Goal: Task Accomplishment & Management: Manage account settings

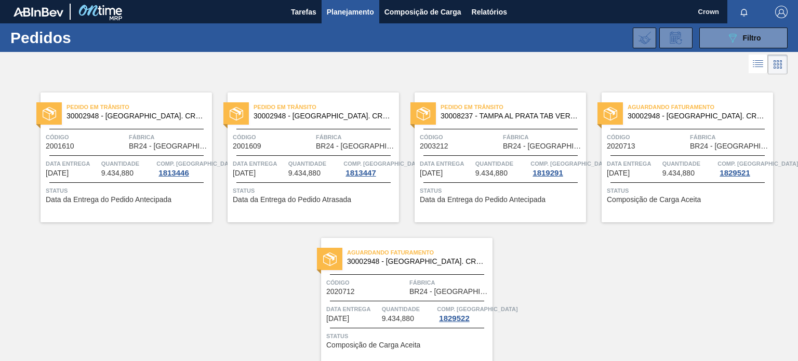
click at [550, 259] on div "Pedido em Trânsito 30002948 - [GEOGRAPHIC_DATA] AL. CROWN; PRATA; ISE Código 20…" at bounding box center [399, 222] width 798 height 291
click at [533, 267] on div "Pedido em Trânsito 30002948 - [GEOGRAPHIC_DATA] AL. CROWN; PRATA; ISE Código 20…" at bounding box center [399, 222] width 798 height 291
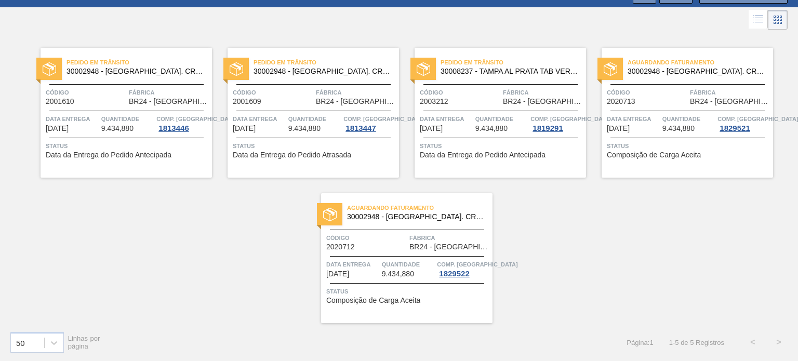
click at [646, 108] on div "Aguardando Faturamento 30002948 - [GEOGRAPHIC_DATA] AL. CROWN; PRATA; ISE Códig…" at bounding box center [687, 113] width 171 height 130
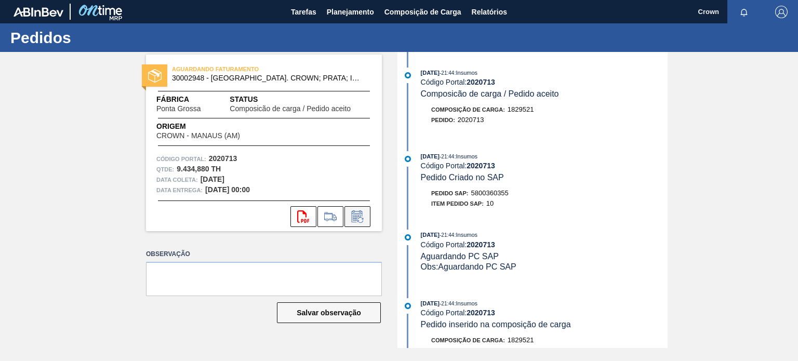
click at [359, 214] on icon at bounding box center [357, 216] width 17 height 12
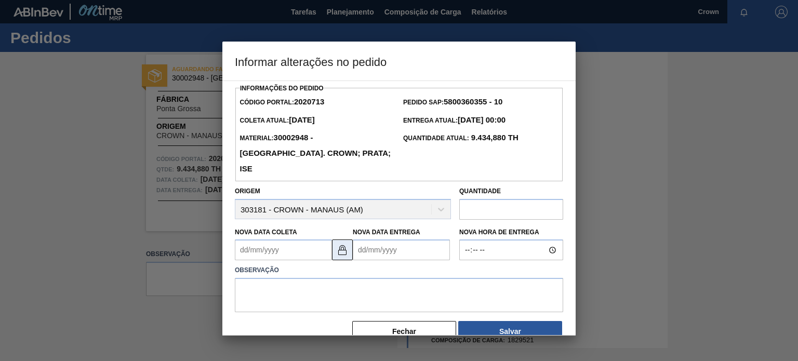
click at [343, 244] on img at bounding box center [342, 250] width 12 height 12
click at [315, 240] on Coleta2020713 "Nova Data Coleta" at bounding box center [283, 250] width 97 height 21
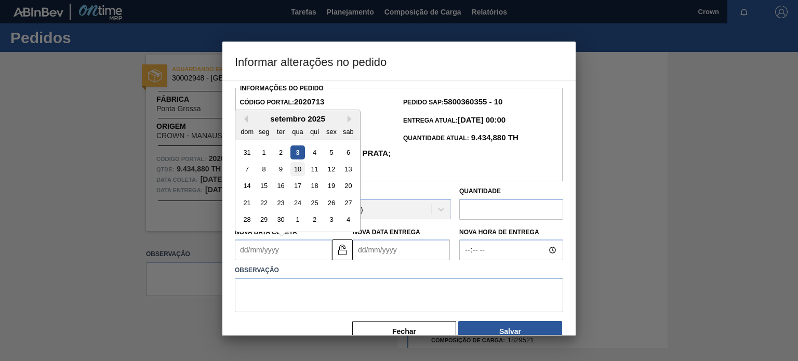
click at [295, 162] on div "10" at bounding box center [297, 169] width 14 height 14
type Coleta2020713 "[DATE]"
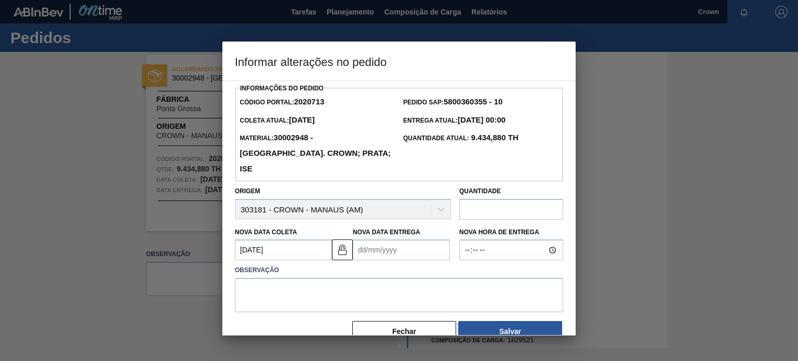
click at [389, 240] on Entrega2020713 "Nova Data Entrega" at bounding box center [401, 250] width 97 height 21
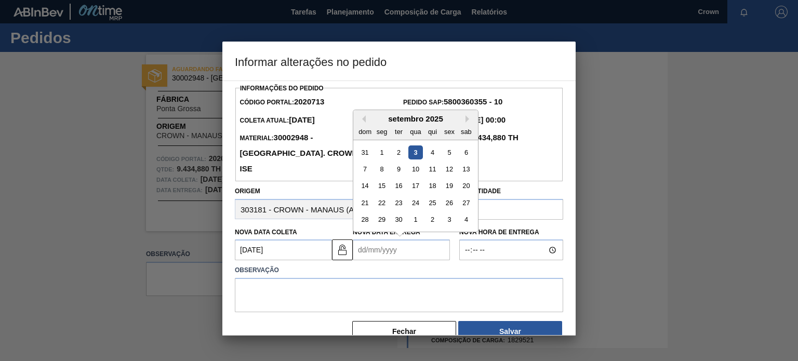
click at [371, 263] on label "Observação" at bounding box center [399, 270] width 328 height 15
click at [386, 240] on Entrega2020713 "Nova Data Entrega" at bounding box center [401, 250] width 97 height 21
click at [471, 115] on button "Next Month" at bounding box center [469, 118] width 7 height 7
click at [414, 162] on div "8" at bounding box center [415, 169] width 14 height 14
type Entrega2020713 "[DATE]"
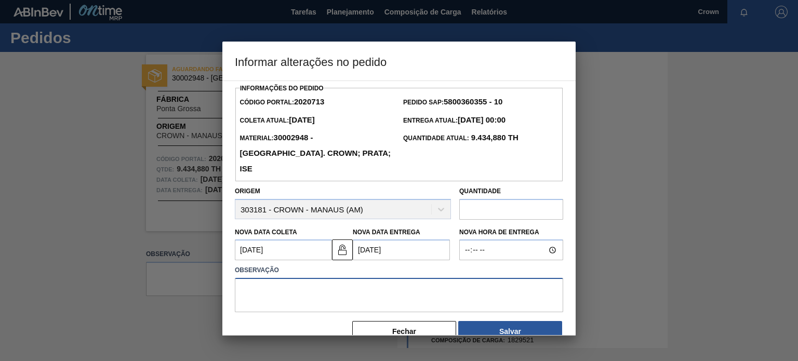
click at [407, 278] on textarea at bounding box center [399, 295] width 328 height 34
click at [378, 263] on label "Observação" at bounding box center [399, 270] width 328 height 15
click at [478, 290] on textarea at bounding box center [399, 295] width 328 height 34
type textarea "Ajuste data coleta"
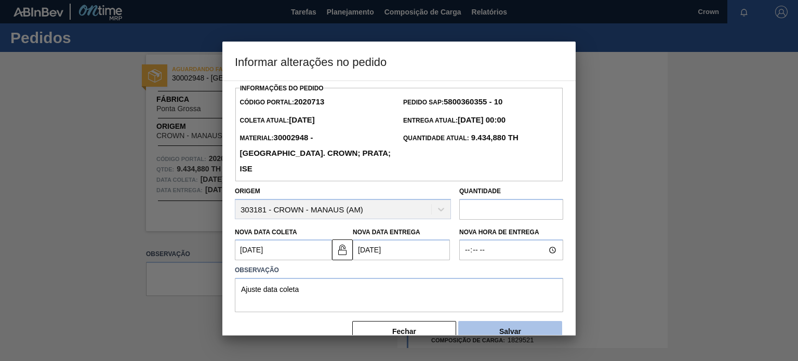
click at [495, 321] on button "Salvar" at bounding box center [510, 331] width 104 height 21
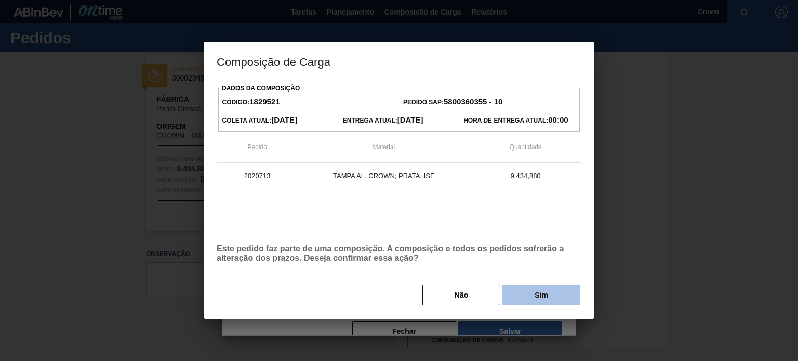
click at [548, 290] on button "Sim" at bounding box center [541, 295] width 78 height 21
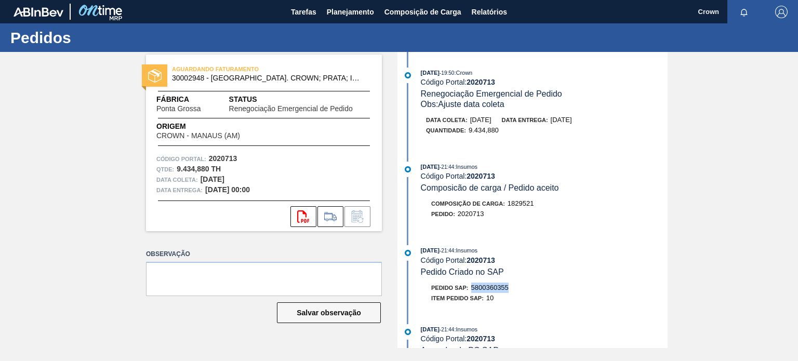
copy span "5800360355"
drag, startPoint x: 502, startPoint y: 290, endPoint x: 473, endPoint y: 290, distance: 29.1
click at [473, 290] on div "Pedido SAP: 5800360355" at bounding box center [544, 288] width 247 height 10
click at [351, 7] on span "Planejamento" at bounding box center [350, 12] width 47 height 12
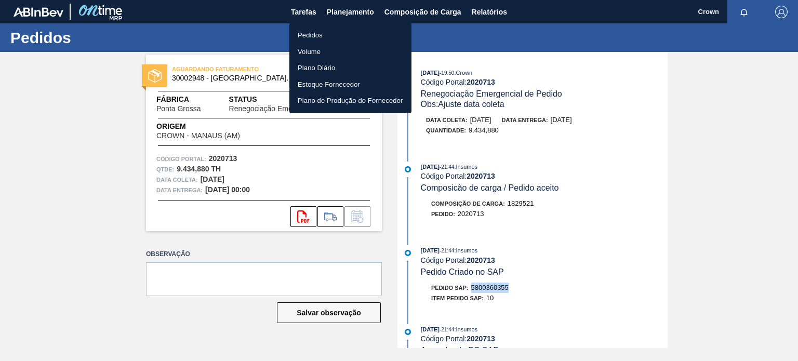
click at [358, 35] on li "Pedidos" at bounding box center [350, 35] width 122 height 17
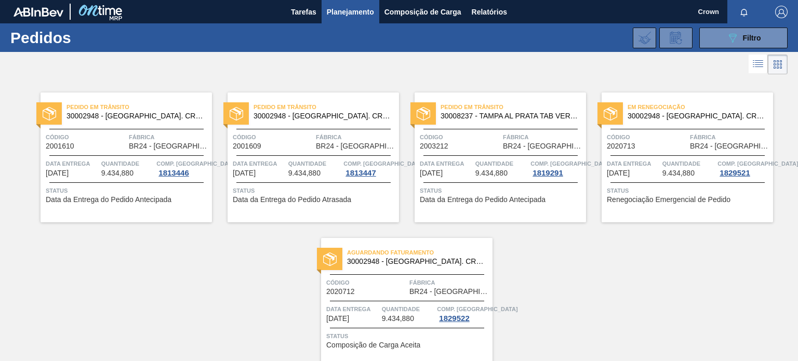
click at [372, 273] on div "Aguardando Faturamento 30002948 - [GEOGRAPHIC_DATA] AL. CROWN; PRATA; ISE Códig…" at bounding box center [406, 303] width 171 height 130
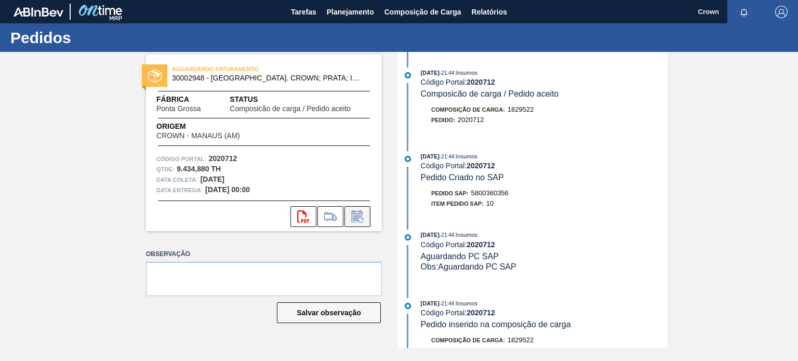
click at [362, 218] on icon at bounding box center [357, 216] width 17 height 12
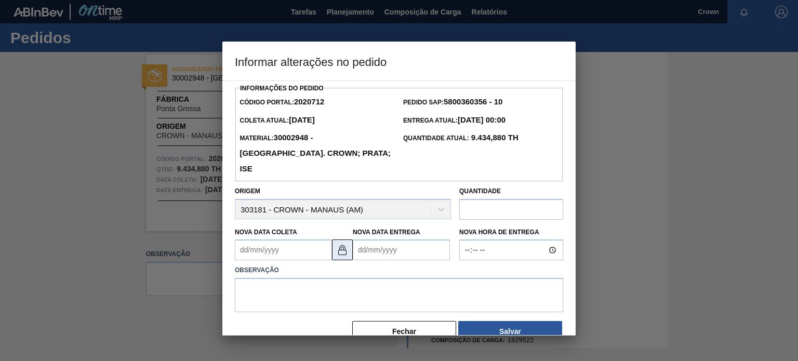
click at [340, 244] on img at bounding box center [342, 250] width 12 height 12
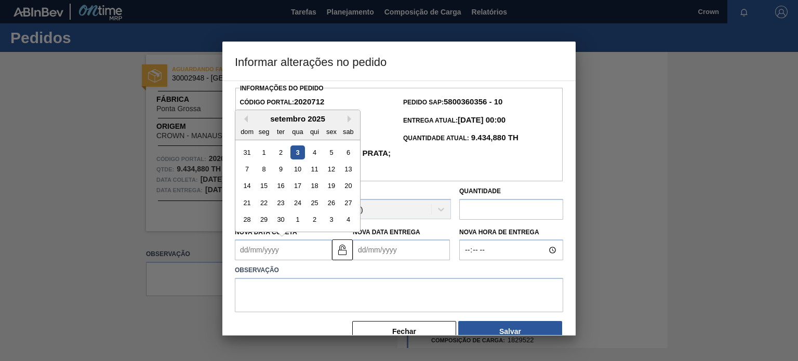
click at [316, 240] on Coleta2020712 "Nova Data Coleta" at bounding box center [283, 250] width 97 height 21
click at [300, 162] on div "10" at bounding box center [297, 169] width 14 height 14
type Coleta2020712 "[DATE]"
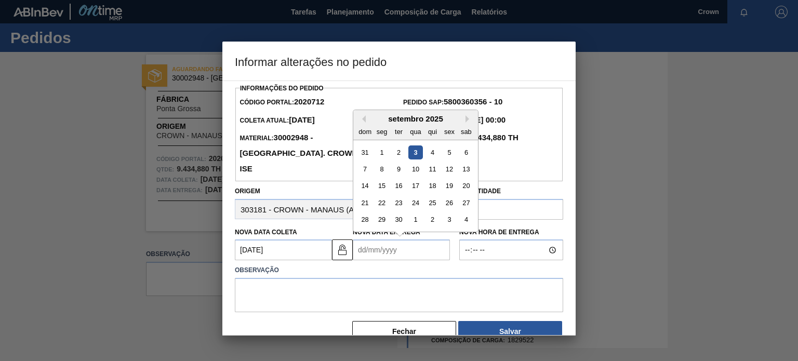
click at [378, 243] on Entrega2020712 "Nova Data Entrega" at bounding box center [401, 250] width 97 height 21
click at [467, 115] on button "Next Month" at bounding box center [469, 118] width 7 height 7
click at [429, 162] on div "9" at bounding box center [433, 169] width 14 height 14
type Entrega2020712 "[DATE]"
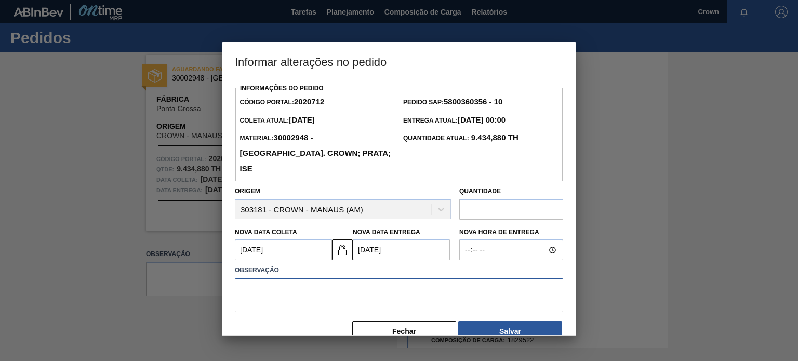
click at [409, 278] on textarea at bounding box center [399, 295] width 328 height 34
type textarea "Ajuste data de coleta"
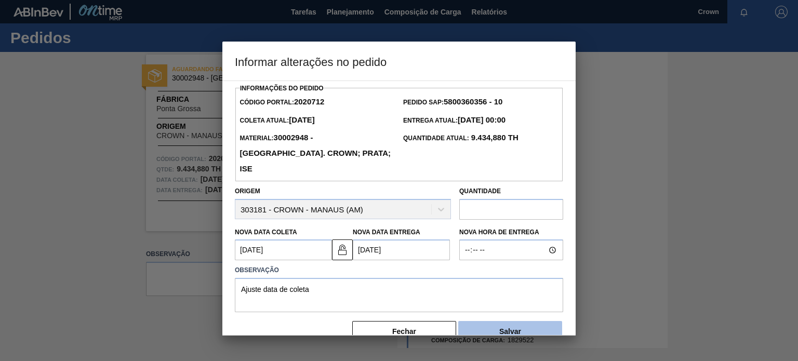
click at [532, 325] on button "Salvar" at bounding box center [510, 331] width 104 height 21
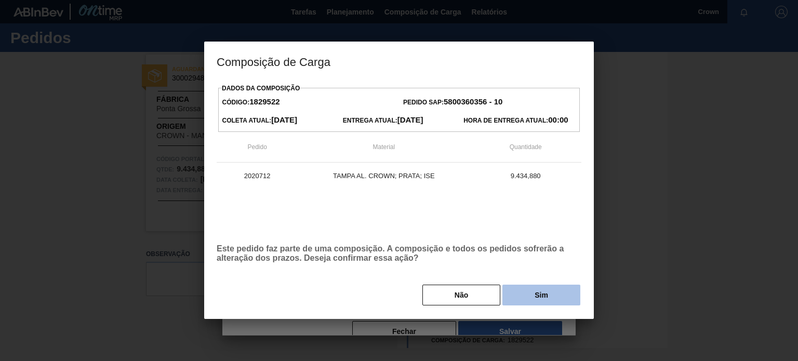
click at [557, 295] on button "Sim" at bounding box center [541, 295] width 78 height 21
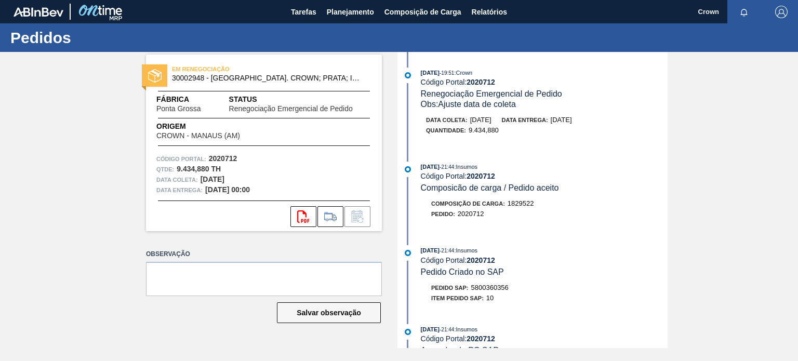
drag, startPoint x: 547, startPoint y: 206, endPoint x: 532, endPoint y: 205, distance: 14.6
click at [532, 205] on div "Composição de Carga : 1829522" at bounding box center [544, 203] width 247 height 10
click at [482, 192] on span "Composicão de carga / Pedido aceito" at bounding box center [490, 187] width 138 height 9
click at [345, 12] on span "Planejamento" at bounding box center [350, 12] width 47 height 12
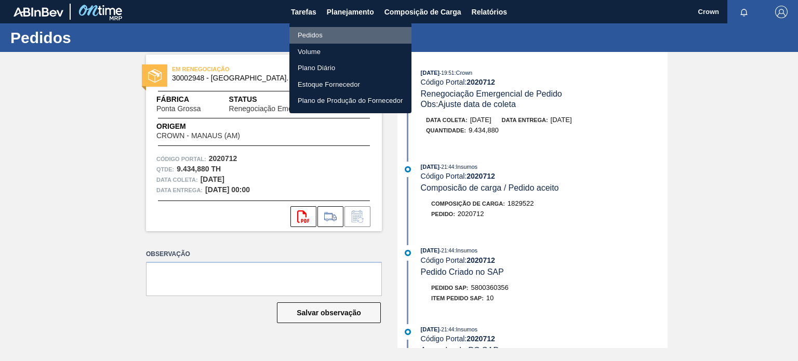
click at [314, 38] on li "Pedidos" at bounding box center [350, 35] width 122 height 17
